Goal: Task Accomplishment & Management: Use online tool/utility

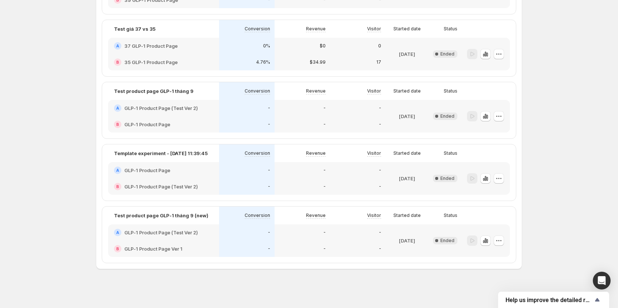
scroll to position [296, 0]
click at [489, 241] on icon "button" at bounding box center [484, 239] width 7 height 7
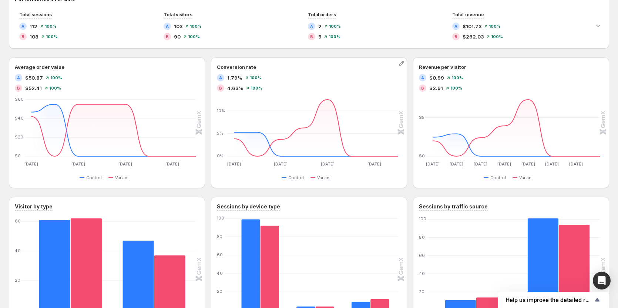
scroll to position [104, 0]
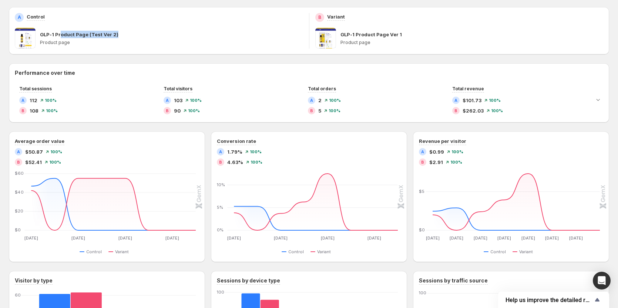
drag, startPoint x: 60, startPoint y: 35, endPoint x: 118, endPoint y: 38, distance: 58.2
click at [118, 38] on div "GLP-1 Product Page (Test Ver 2) Product page" at bounding box center [171, 38] width 263 height 21
click at [121, 38] on div "GLP-1 Product Page (Test Ver 2) Product page" at bounding box center [171, 38] width 263 height 21
